Goal: Find specific page/section: Find specific page/section

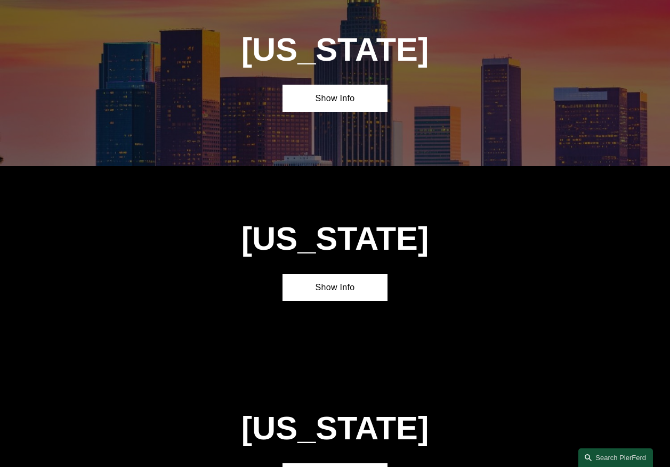
scroll to position [650, 0]
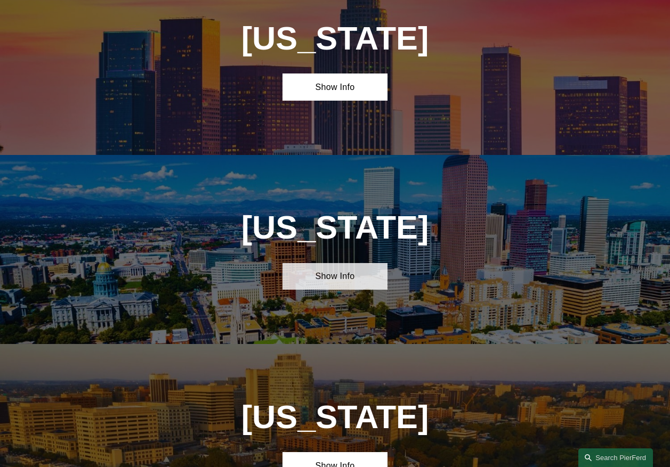
click at [330, 278] on link "Show Info" at bounding box center [335, 276] width 105 height 27
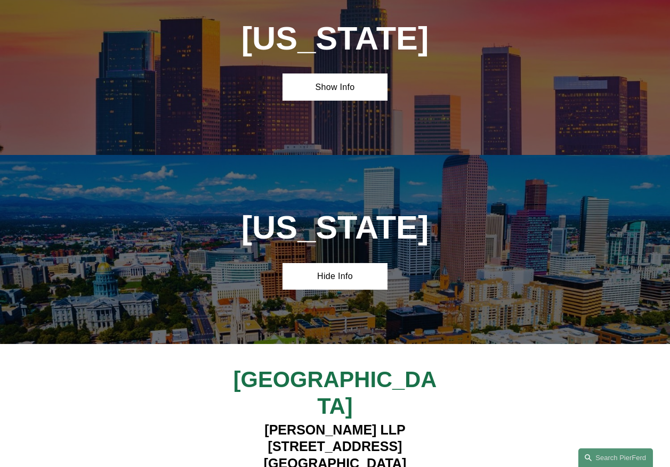
drag, startPoint x: 247, startPoint y: 425, endPoint x: 426, endPoint y: 428, distance: 179.7
click at [426, 428] on h4 "[PERSON_NAME] LLP [STREET_ADDRESS]" at bounding box center [335, 447] width 262 height 51
copy h4 "[STREET_ADDRESS]"
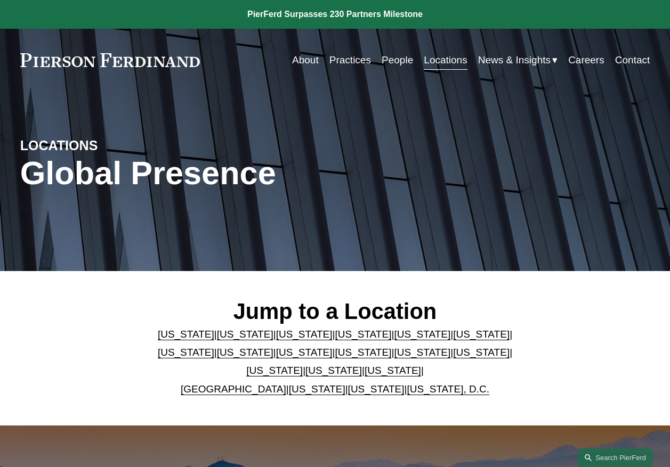
click at [118, 64] on link at bounding box center [110, 60] width 180 height 14
